Goal: Use online tool/utility: Utilize a website feature to perform a specific function

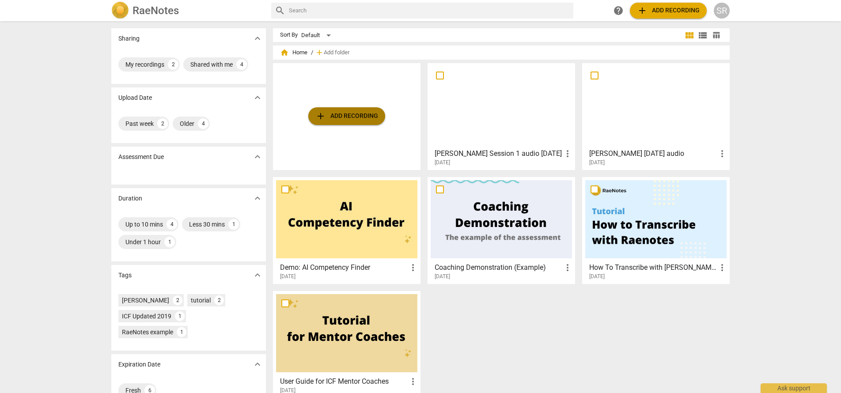
click at [342, 116] on span "add Add recording" at bounding box center [346, 116] width 63 height 11
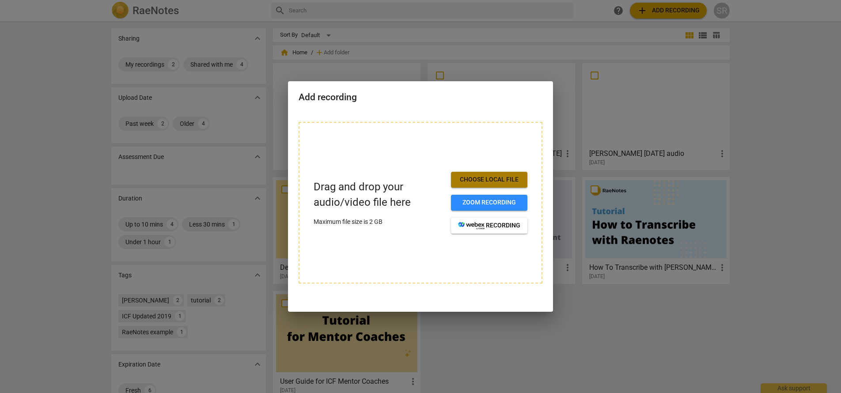
click at [498, 176] on span "Choose local file" at bounding box center [489, 179] width 62 height 9
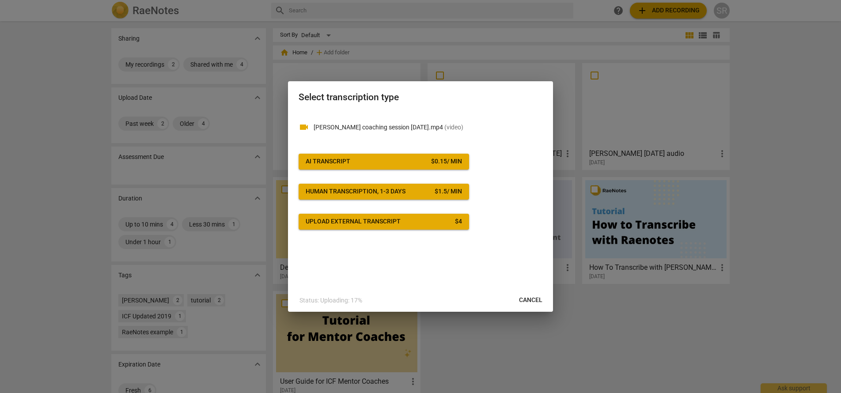
click at [378, 158] on span "AI Transcript $ 0.15 / min" at bounding box center [384, 161] width 156 height 9
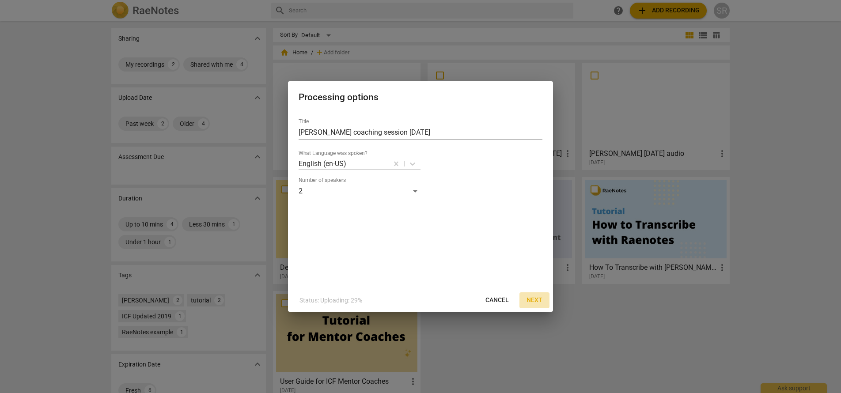
click at [537, 300] on span "Next" at bounding box center [535, 300] width 16 height 9
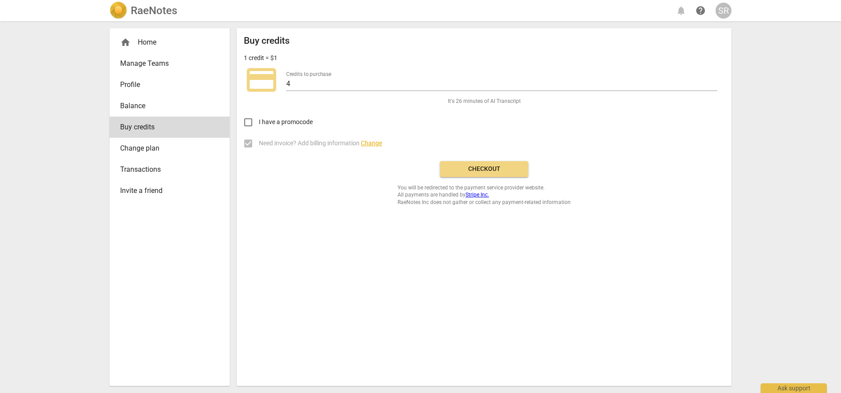
click at [467, 170] on span "Checkout" at bounding box center [484, 169] width 74 height 9
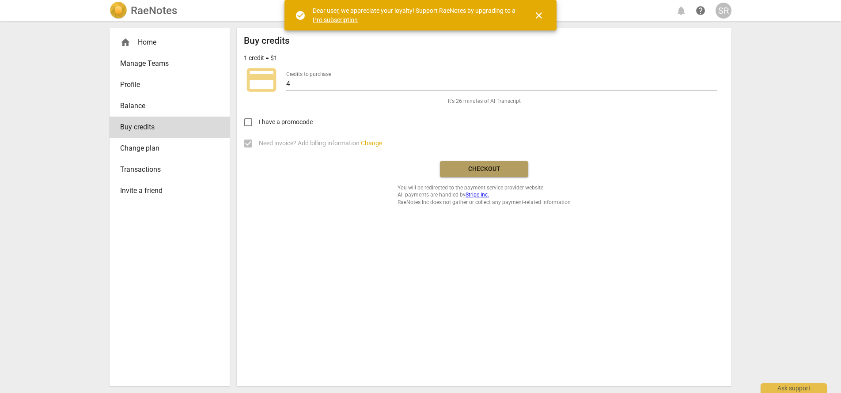
click at [462, 174] on button "Checkout" at bounding box center [484, 169] width 88 height 16
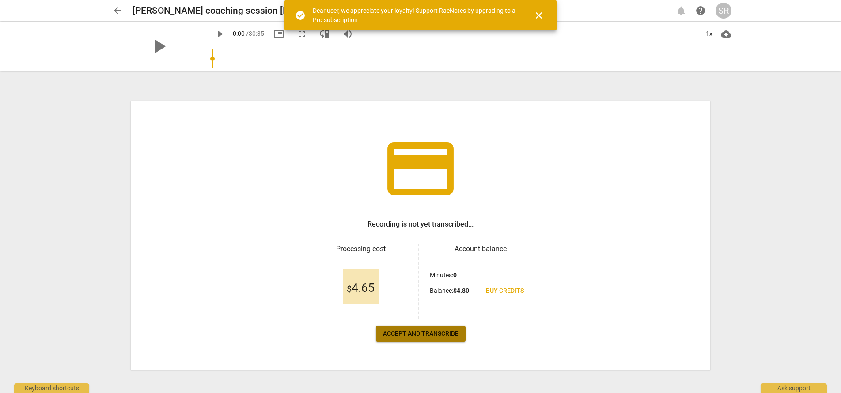
click at [412, 334] on span "Accept and transcribe" at bounding box center [421, 334] width 76 height 9
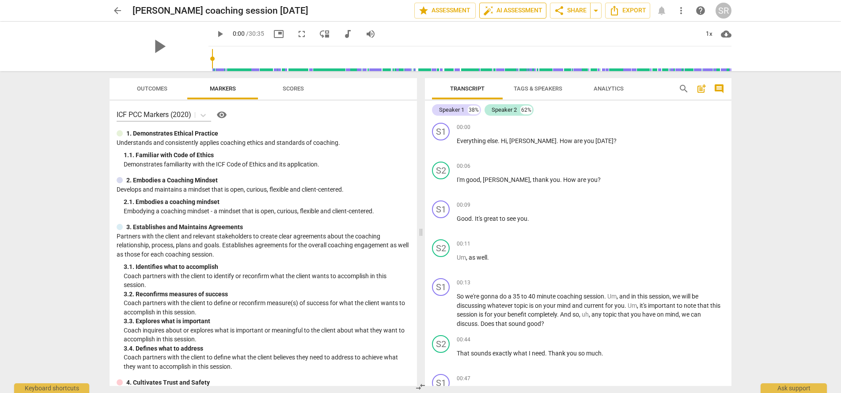
click at [502, 8] on span "auto_fix_high AI Assessment" at bounding box center [512, 10] width 59 height 11
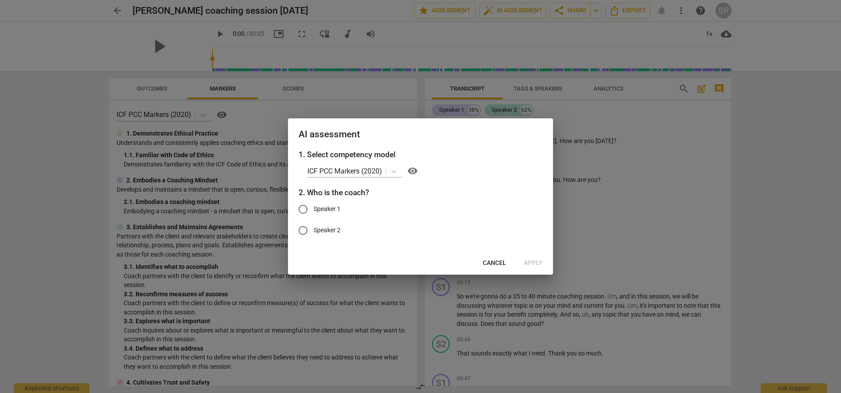
click at [496, 267] on span "Cancel" at bounding box center [494, 263] width 23 height 9
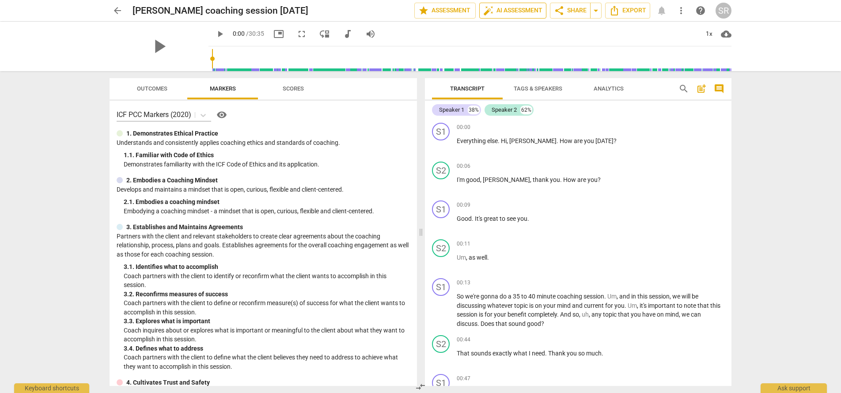
click at [513, 11] on span "auto_fix_high AI Assessment" at bounding box center [512, 10] width 59 height 11
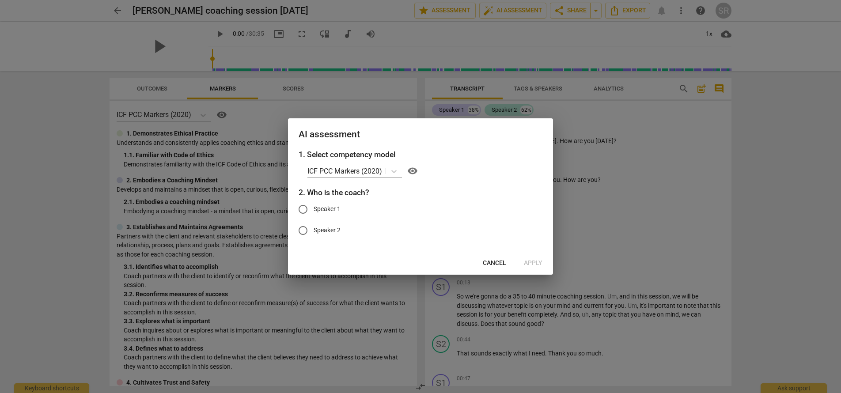
click at [330, 209] on span "Speaker 1" at bounding box center [327, 209] width 27 height 9
click at [314, 209] on input "Speaker 1" at bounding box center [302, 209] width 21 height 21
radio input "true"
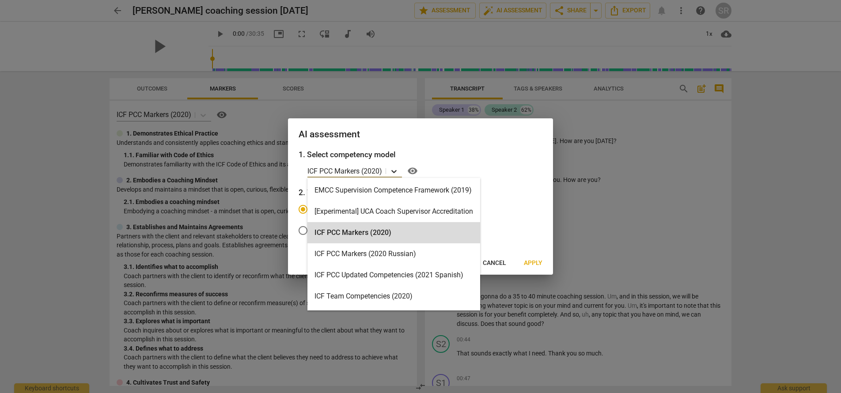
click at [393, 169] on icon at bounding box center [394, 171] width 9 height 9
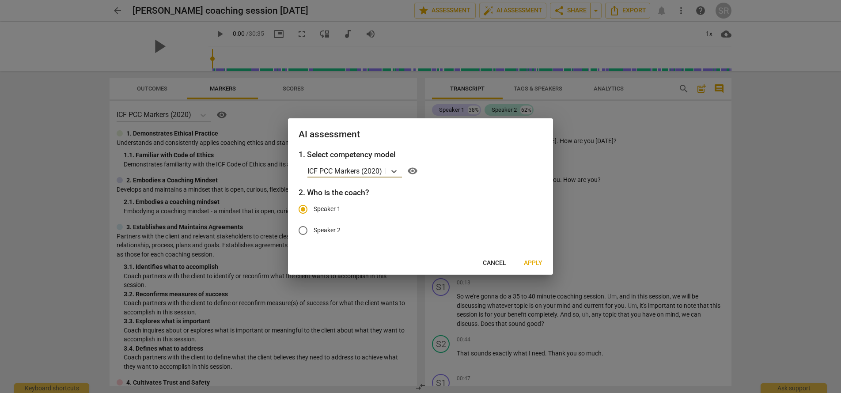
click at [532, 263] on span "Apply" at bounding box center [533, 263] width 19 height 9
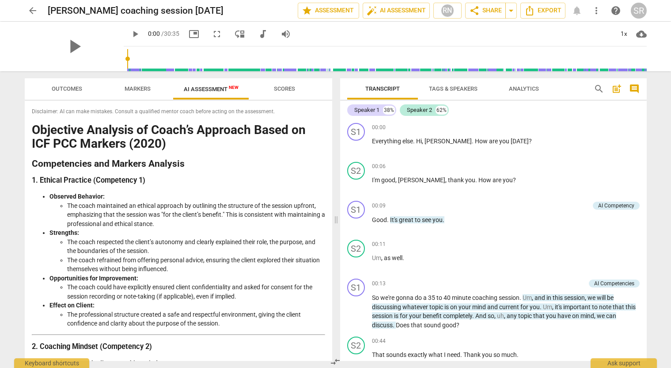
click at [448, 89] on span "Tags & Speakers" at bounding box center [453, 88] width 49 height 7
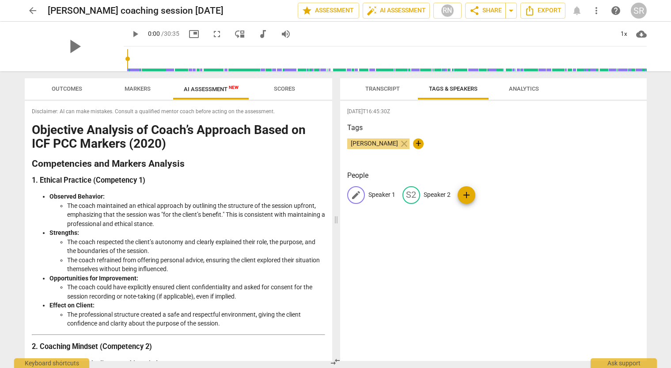
click at [354, 194] on span "edit" at bounding box center [356, 195] width 11 height 11
type input "Coach"
click at [492, 196] on p "Speaker 2" at bounding box center [494, 194] width 27 height 9
type input "[PERSON_NAME]"
click at [481, 242] on div "[DATE]T16:45:30Z Tags [PERSON_NAME] close + People CO Coach edit Dee delete add" at bounding box center [493, 231] width 307 height 260
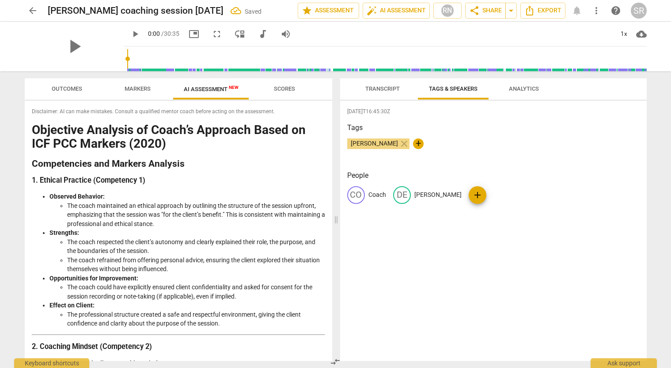
click at [524, 85] on span "Analytics" at bounding box center [524, 88] width 30 height 7
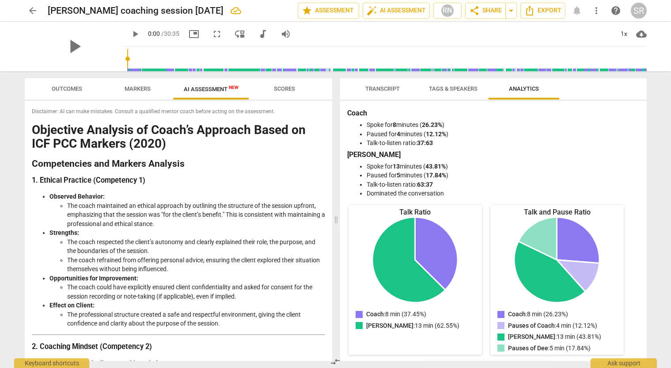
click at [383, 85] on span "Transcript" at bounding box center [382, 88] width 34 height 7
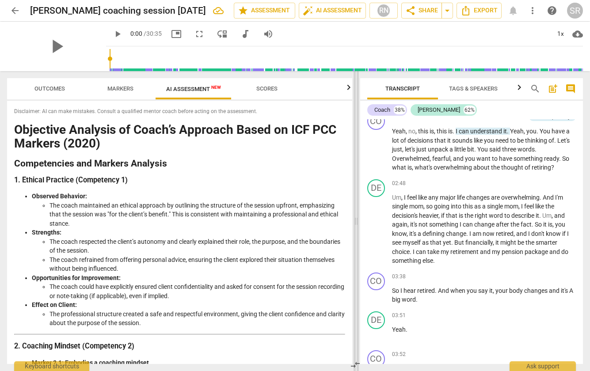
scroll to position [476, 0]
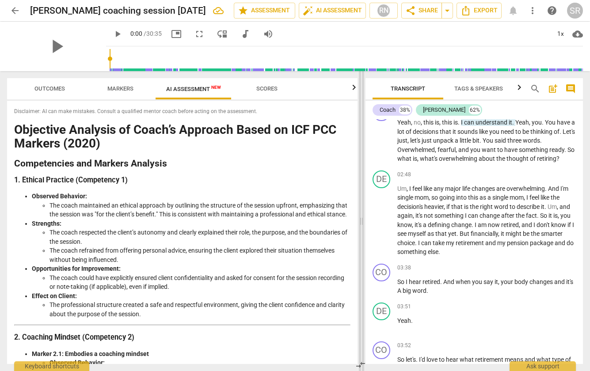
drag, startPoint x: 297, startPoint y: 221, endPoint x: 363, endPoint y: 220, distance: 65.8
click at [363, 220] on span at bounding box center [361, 221] width 5 height 300
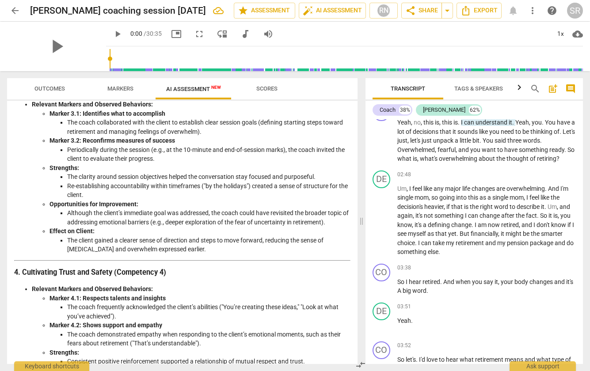
scroll to position [406, 0]
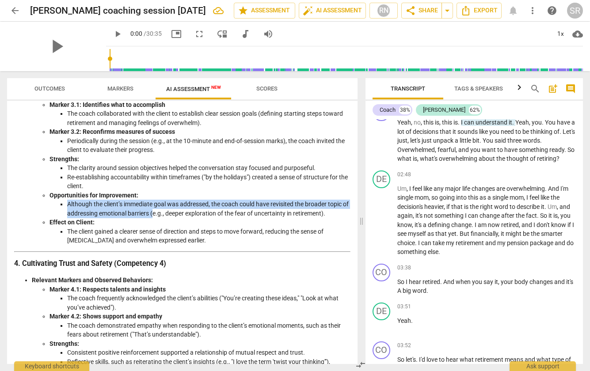
drag, startPoint x: 69, startPoint y: 214, endPoint x: 159, endPoint y: 222, distance: 90.9
click at [159, 218] on li "Although the client’s immediate goal was addressed, the coach could have revisi…" at bounding box center [208, 209] width 283 height 18
copy li "Although the client’s immediate goal was addressed, the coach could have revisi…"
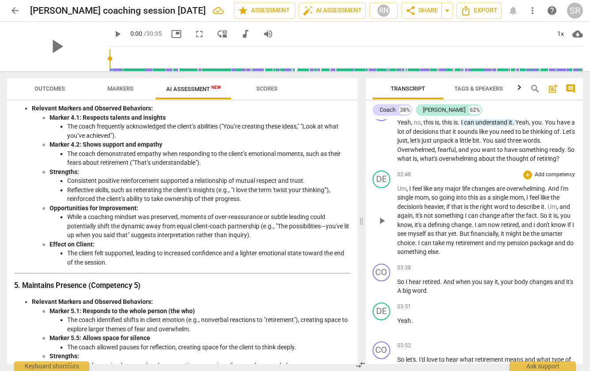
scroll to position [568, 0]
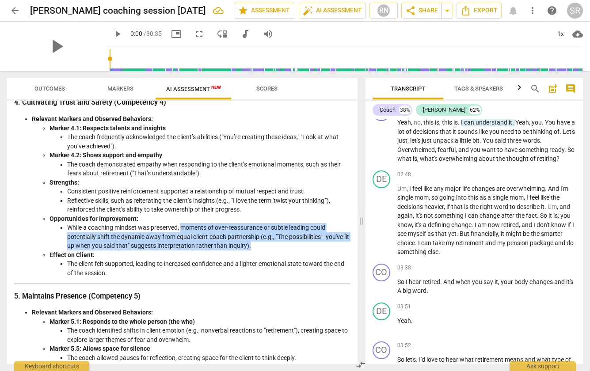
drag, startPoint x: 182, startPoint y: 236, endPoint x: 255, endPoint y: 251, distance: 74.9
click at [255, 250] on li "While a coaching mindset was preserved, moments of over-reassurance or subtle l…" at bounding box center [208, 236] width 283 height 27
copy li "moments of over-reassurance or subtle leading could potentially shift the dynam…"
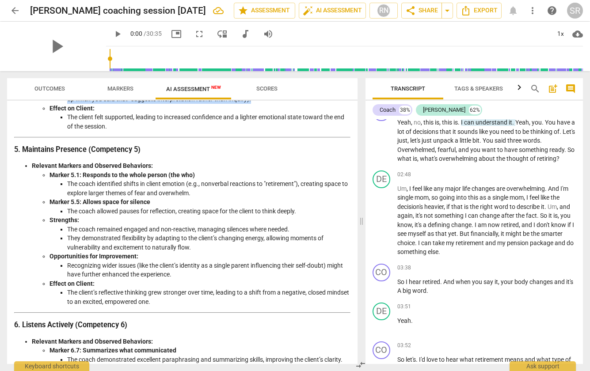
scroll to position [712, 0]
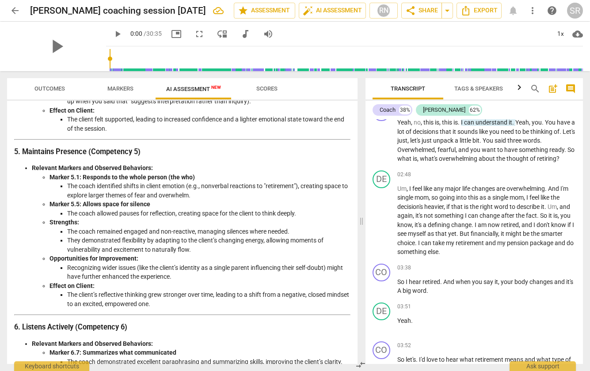
click at [87, 279] on li "Recognizing wider issues (like the client’s identity as a single parent influen…" at bounding box center [208, 272] width 283 height 18
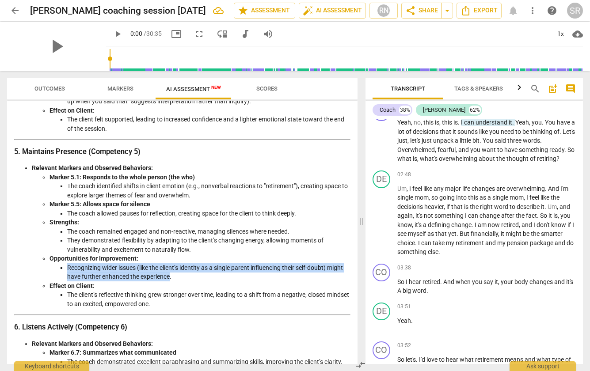
drag, startPoint x: 68, startPoint y: 277, endPoint x: 170, endPoint y: 286, distance: 102.9
click at [170, 281] on li "Recognizing wider issues (like the client’s identity as a single parent influen…" at bounding box center [208, 272] width 283 height 18
copy li "Recognizing wider issues (like the client’s identity as a single parent influen…"
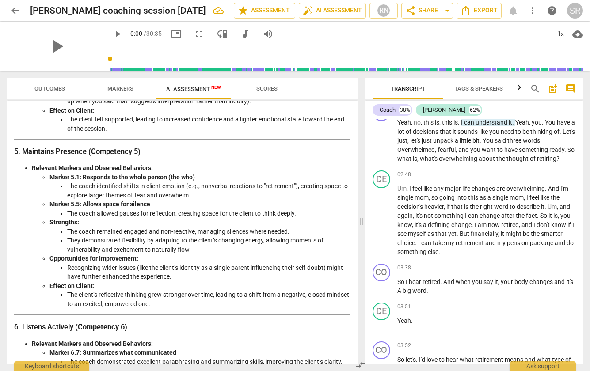
click at [209, 292] on li "Effect on Client: The client’s reflective thinking grew stronger over time, lea…" at bounding box center [199, 294] width 301 height 27
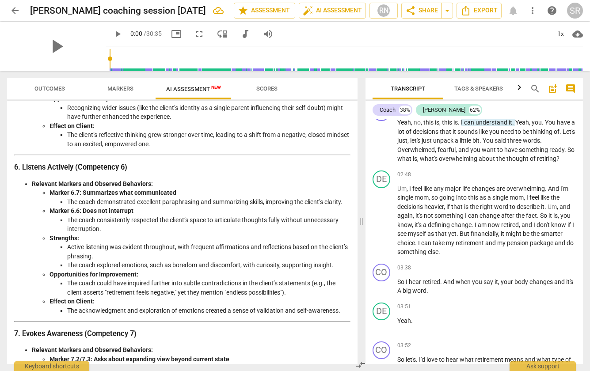
scroll to position [872, 0]
drag, startPoint x: 69, startPoint y: 292, endPoint x: 170, endPoint y: 300, distance: 101.5
click at [170, 296] on li "The coach could have inquired further into subtle contradictions in the client’…" at bounding box center [208, 287] width 283 height 18
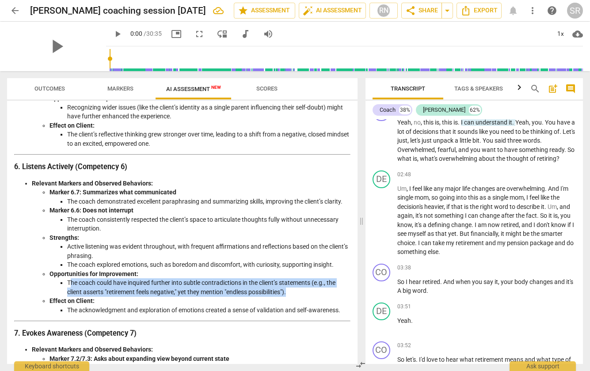
drag, startPoint x: 69, startPoint y: 292, endPoint x: 299, endPoint y: 301, distance: 229.9
click at [299, 296] on li "The coach could have inquired further into subtle contradictions in the client’…" at bounding box center [208, 287] width 283 height 18
copy li "he coach could have inquired further into subtle contradictions in the client’s…"
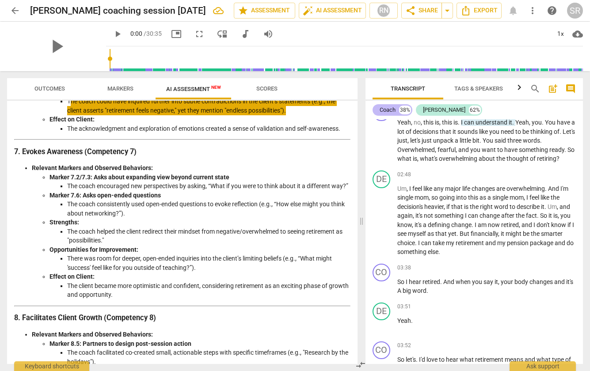
scroll to position [1056, 0]
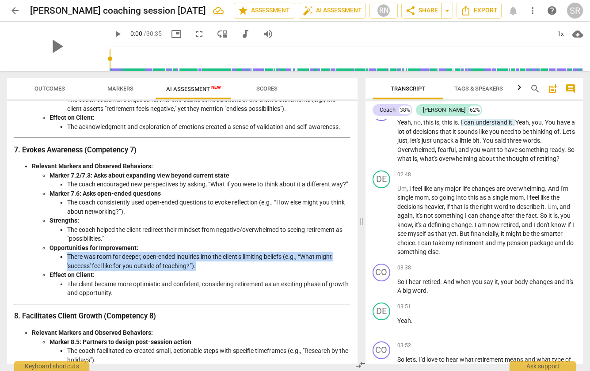
drag, startPoint x: 67, startPoint y: 275, endPoint x: 201, endPoint y: 282, distance: 134.5
click at [201, 270] on li "There was room for deeper, open-ended inquiries into the client’s limiting beli…" at bounding box center [208, 261] width 283 height 18
copy li "There was room for deeper, open-ended inquiries into the client’s limiting beli…"
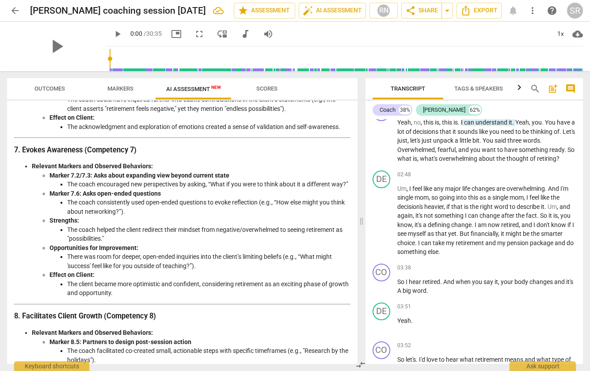
click at [198, 289] on li "Effect on Client: The client became more optimistic and confident, considering …" at bounding box center [199, 283] width 301 height 27
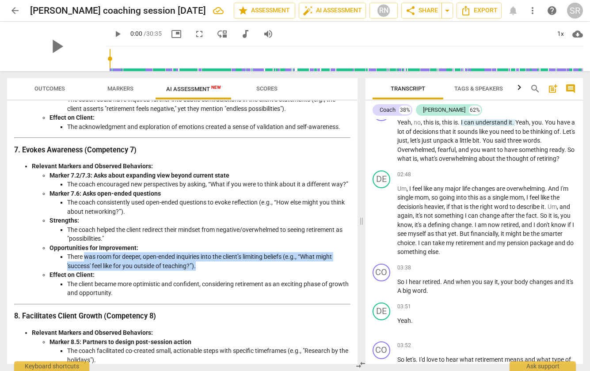
drag, startPoint x: 198, startPoint y: 285, endPoint x: 86, endPoint y: 276, distance: 112.1
click at [86, 270] on li "There was room for deeper, open-ended inquiries into the client’s limiting beli…" at bounding box center [208, 261] width 283 height 18
copy li "was room for deeper, open-ended inquiries into the client’s limiting beliefs (e…"
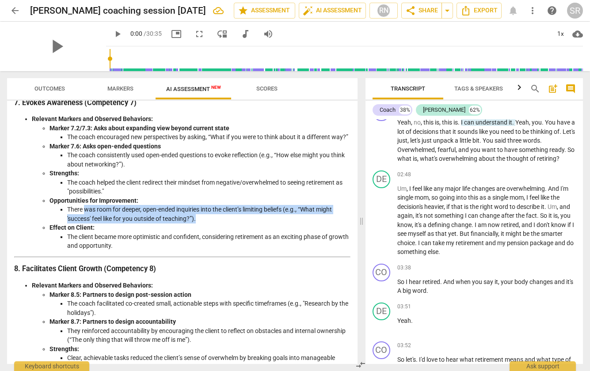
scroll to position [1207, 0]
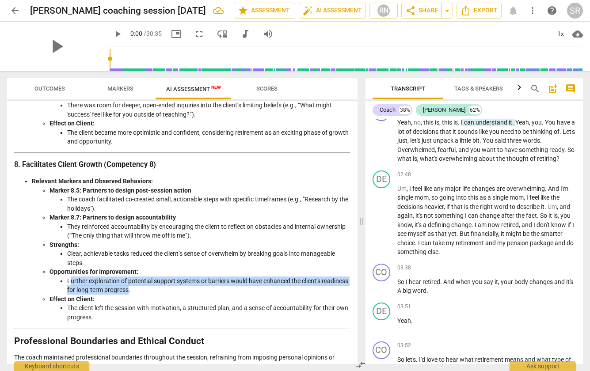
drag, startPoint x: 69, startPoint y: 301, endPoint x: 155, endPoint y: 306, distance: 86.3
click at [155, 295] on li "Further exploration of potential support systems or barriers would have enhance…" at bounding box center [208, 286] width 283 height 18
copy li "urther exploration of potential support systems or barriers would have enhanced…"
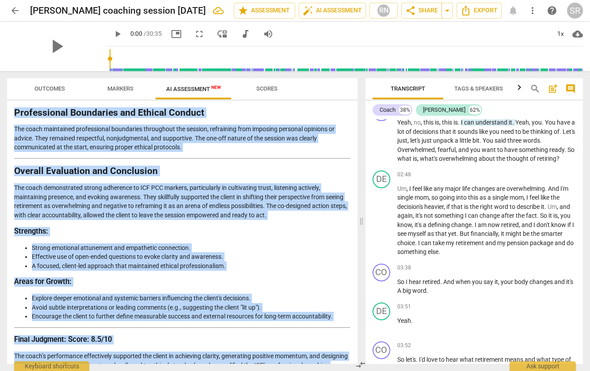
scroll to position [1485, 0]
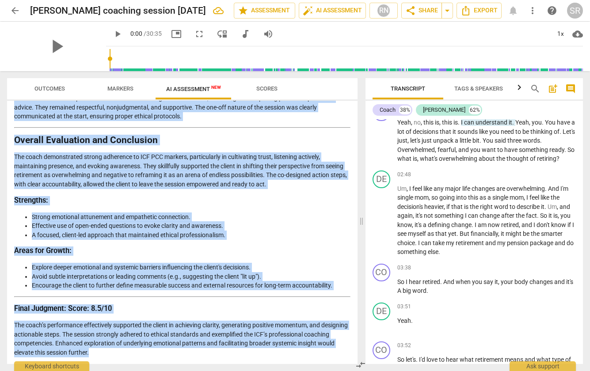
drag, startPoint x: 14, startPoint y: 173, endPoint x: 190, endPoint y: 367, distance: 262.1
click at [190, 367] on div "Outcomes Markers AI Assessment New Scores Disclaimer: AI can make mistakes. Con…" at bounding box center [180, 221] width 361 height 300
copy div "Professional Boundaries and Ethical Conduct The coach maintained professional b…"
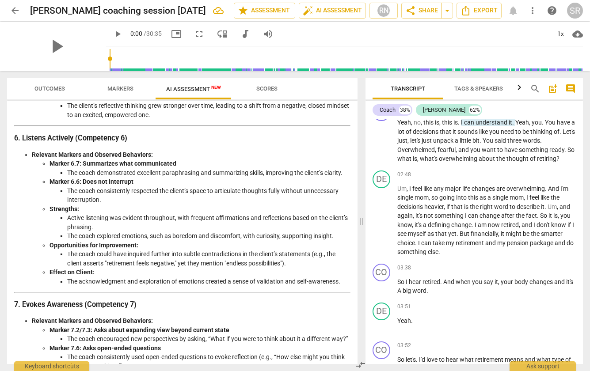
scroll to position [888, 0]
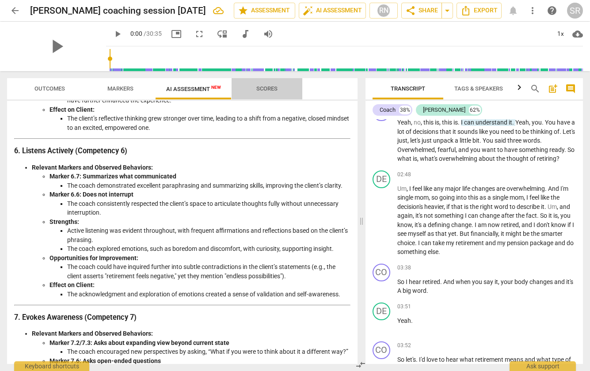
click at [257, 86] on span "Scores" at bounding box center [266, 88] width 21 height 7
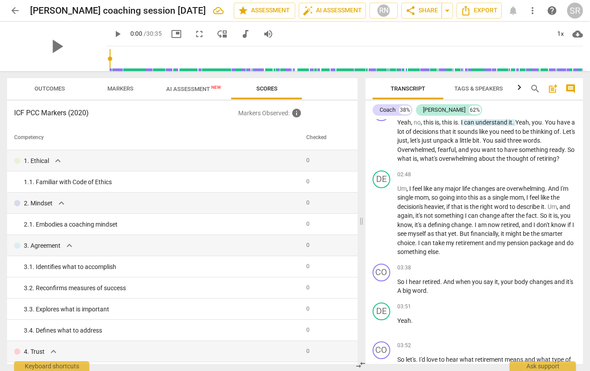
click at [178, 87] on span "AI Assessment New" at bounding box center [193, 89] width 55 height 7
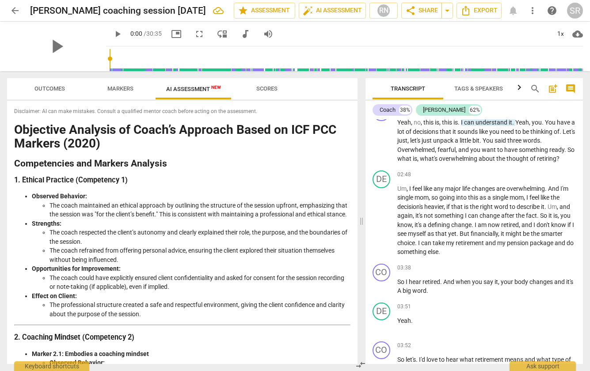
click at [117, 84] on span "Markers" at bounding box center [120, 89] width 47 height 12
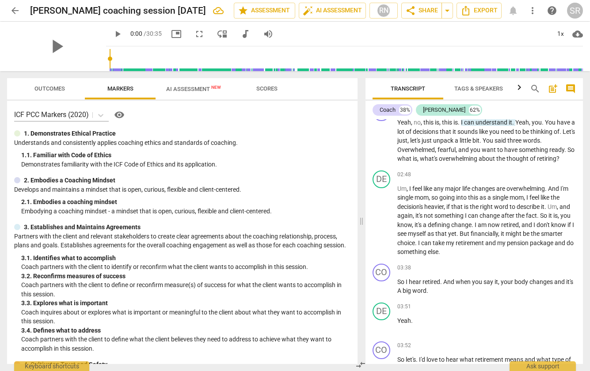
click at [56, 87] on span "Outcomes" at bounding box center [49, 88] width 30 height 7
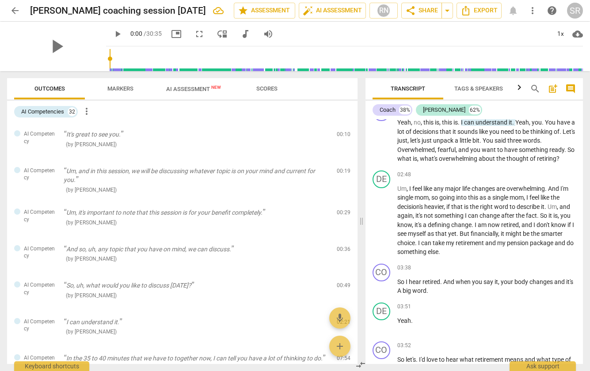
click at [123, 83] on span "Markers" at bounding box center [120, 89] width 47 height 12
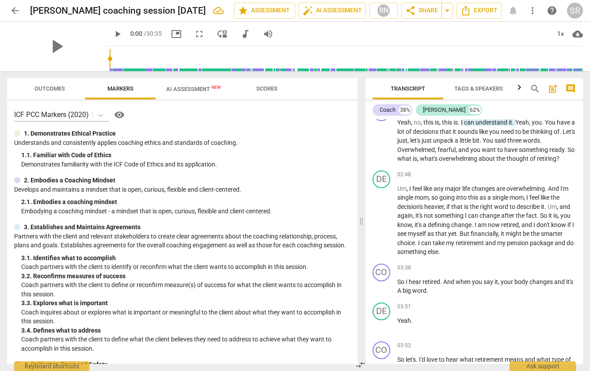
click at [203, 86] on span "AI Assessment New" at bounding box center [193, 89] width 55 height 7
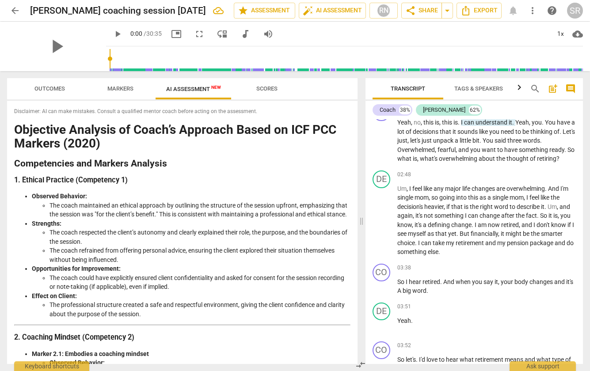
click at [15, 10] on span "arrow_back" at bounding box center [15, 10] width 11 height 11
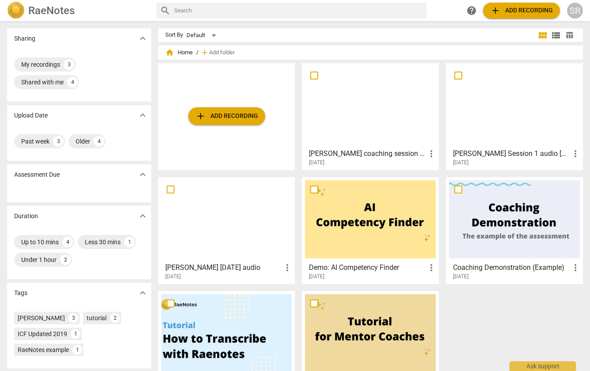
click at [234, 228] on div at bounding box center [226, 219] width 131 height 78
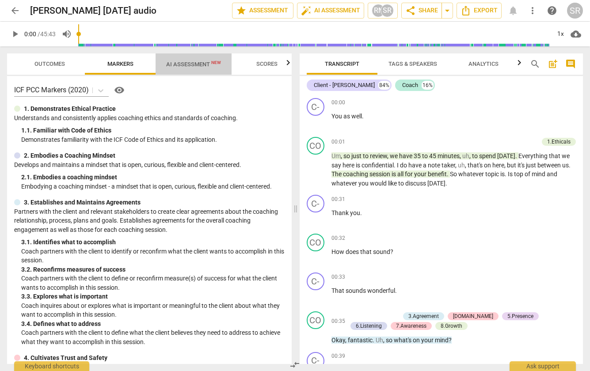
click at [184, 64] on span "AI Assessment New" at bounding box center [193, 64] width 55 height 7
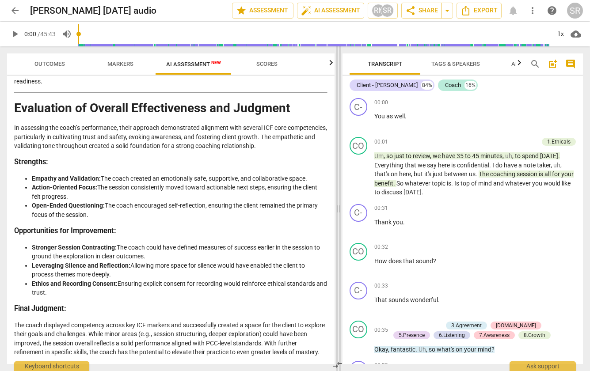
scroll to position [1497, 0]
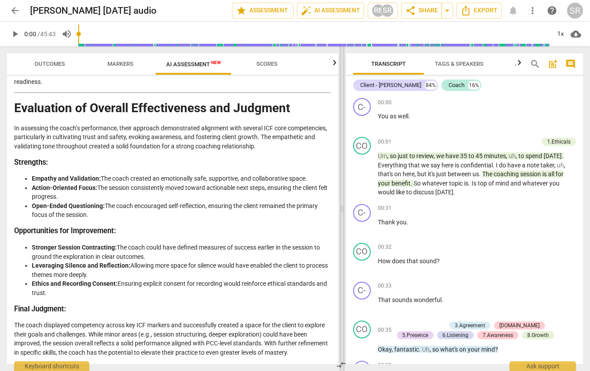
drag, startPoint x: 295, startPoint y: 226, endPoint x: 341, endPoint y: 225, distance: 46.4
click at [341, 225] on span at bounding box center [341, 208] width 5 height 325
click at [19, 14] on span "arrow_back" at bounding box center [15, 10] width 11 height 11
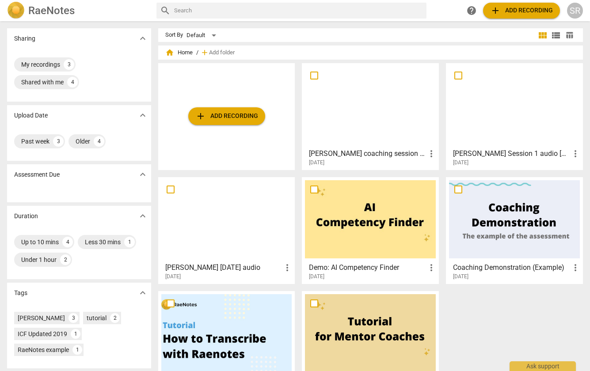
click at [479, 107] on div at bounding box center [514, 105] width 131 height 78
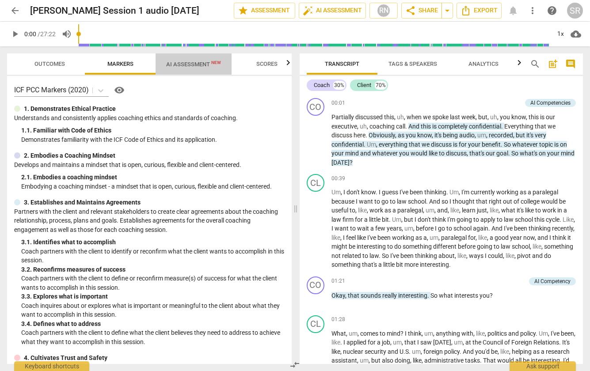
click at [183, 60] on span "AI Assessment New" at bounding box center [193, 63] width 76 height 13
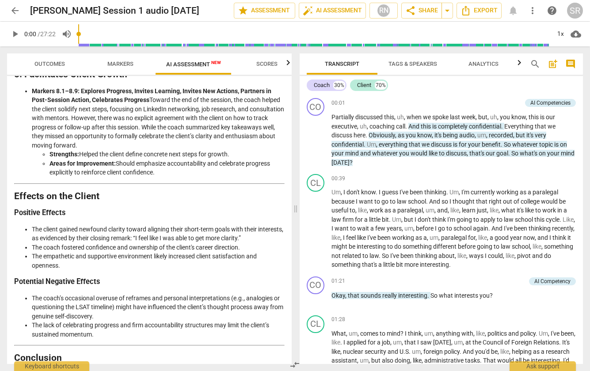
scroll to position [1003, 0]
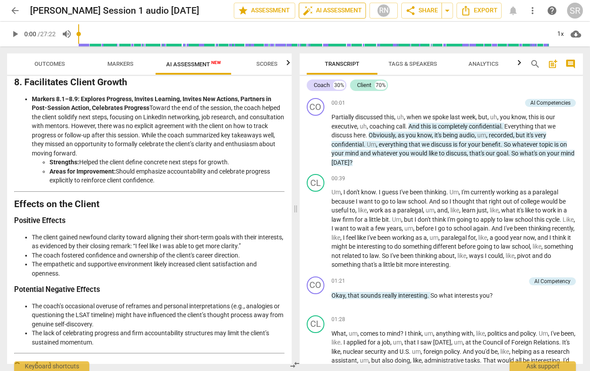
click at [326, 8] on span "auto_fix_high AI Assessment" at bounding box center [332, 10] width 59 height 11
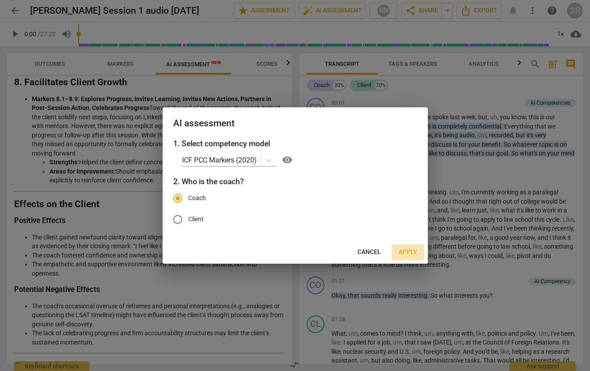
click at [406, 251] on span "Apply" at bounding box center [407, 252] width 19 height 9
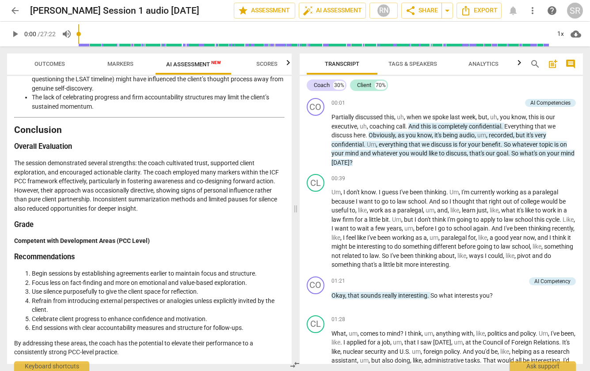
scroll to position [1257, 0]
click at [13, 10] on span "arrow_back" at bounding box center [15, 10] width 11 height 11
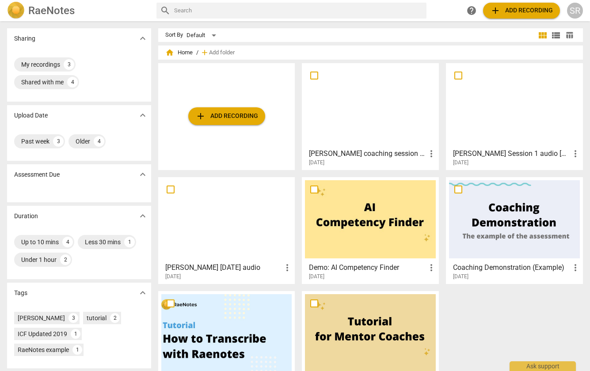
click at [253, 231] on div at bounding box center [226, 219] width 131 height 78
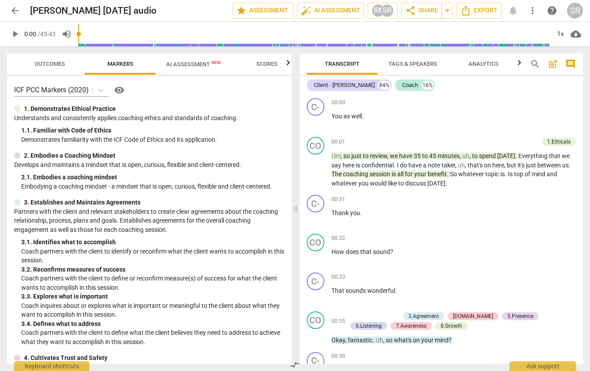
click at [187, 61] on span "AI Assessment New" at bounding box center [193, 64] width 55 height 7
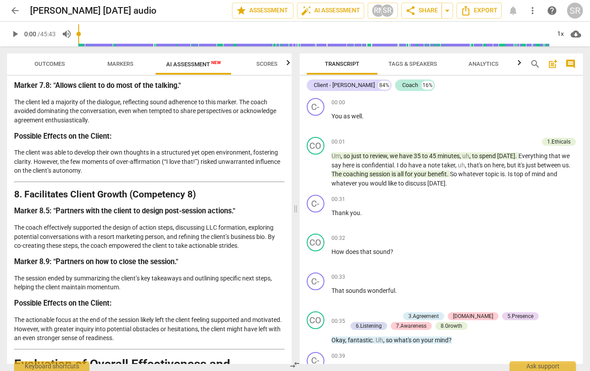
scroll to position [1678, 0]
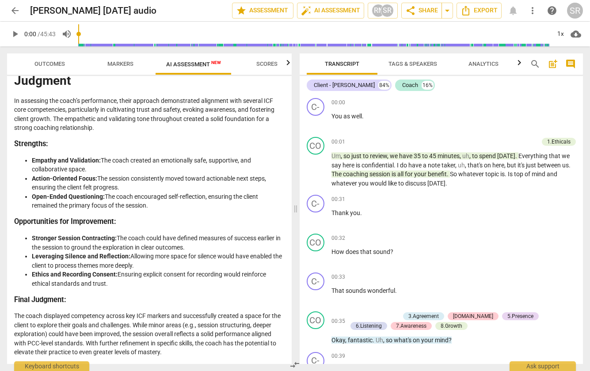
click at [49, 64] on span "Outcomes" at bounding box center [49, 64] width 30 height 7
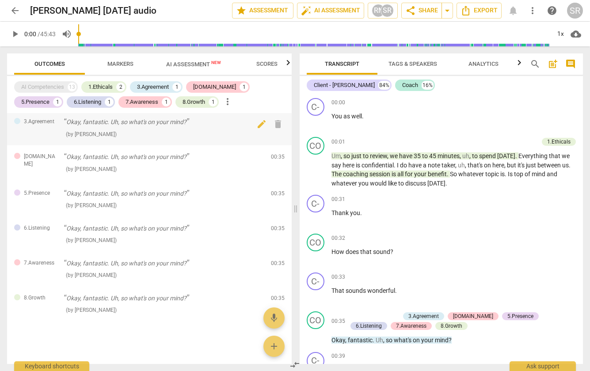
scroll to position [0, 0]
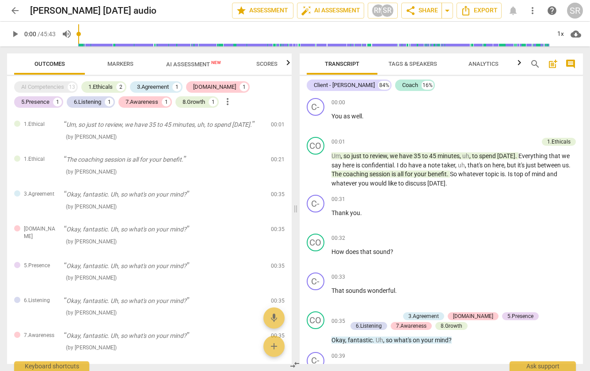
click at [116, 61] on span "Markers" at bounding box center [120, 64] width 26 height 7
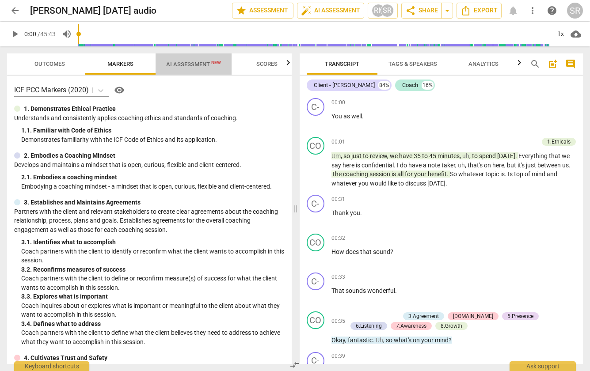
click at [179, 61] on span "AI Assessment New" at bounding box center [193, 64] width 55 height 7
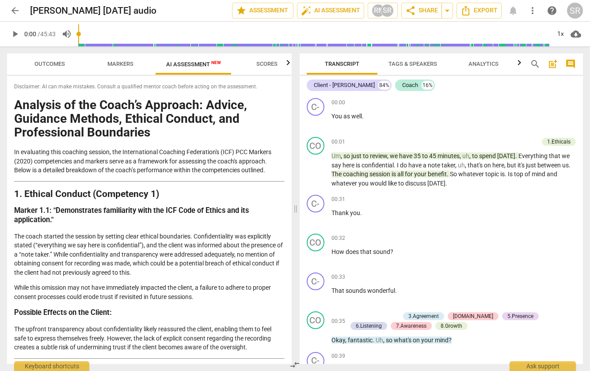
click at [15, 8] on span "arrow_back" at bounding box center [15, 10] width 11 height 11
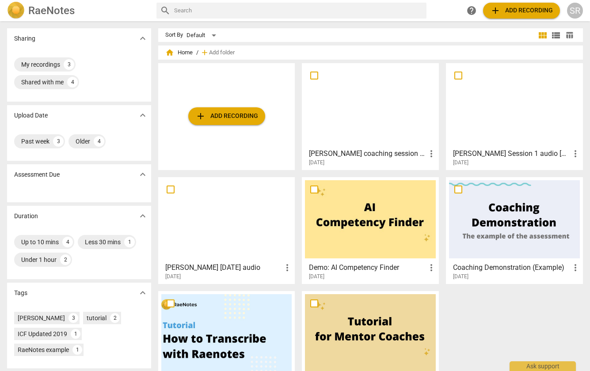
click at [353, 209] on div at bounding box center [370, 219] width 131 height 78
